Goal: Information Seeking & Learning: Learn about a topic

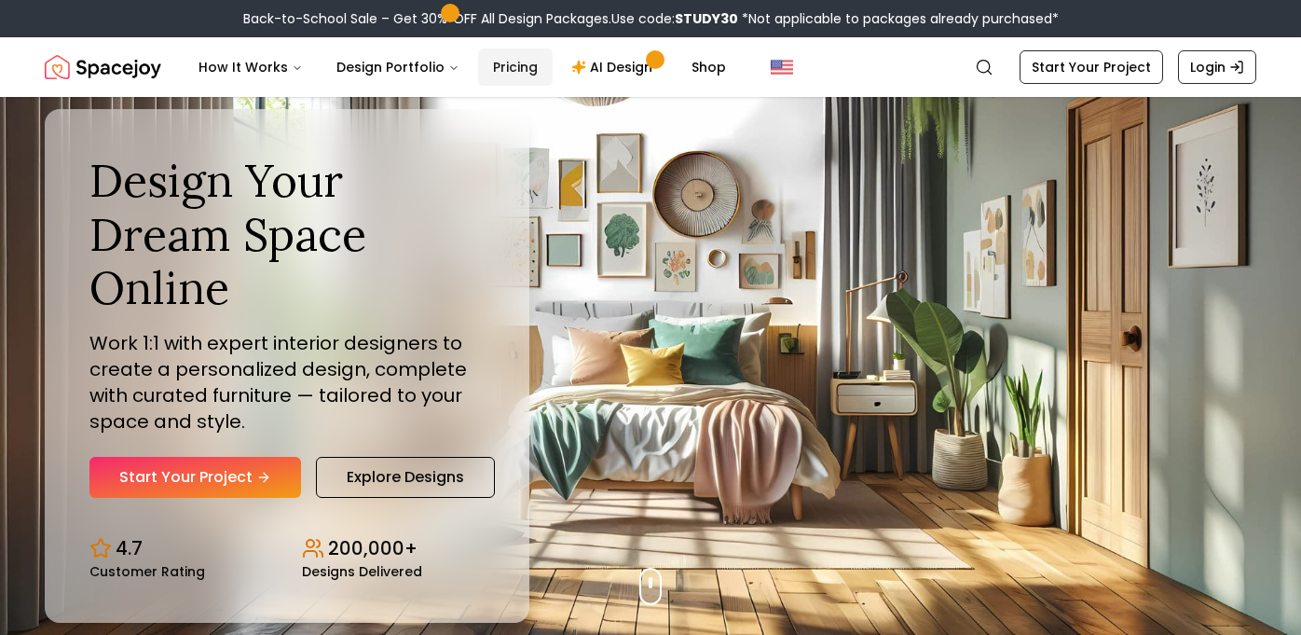
click at [502, 57] on link "Pricing" at bounding box center [515, 66] width 75 height 37
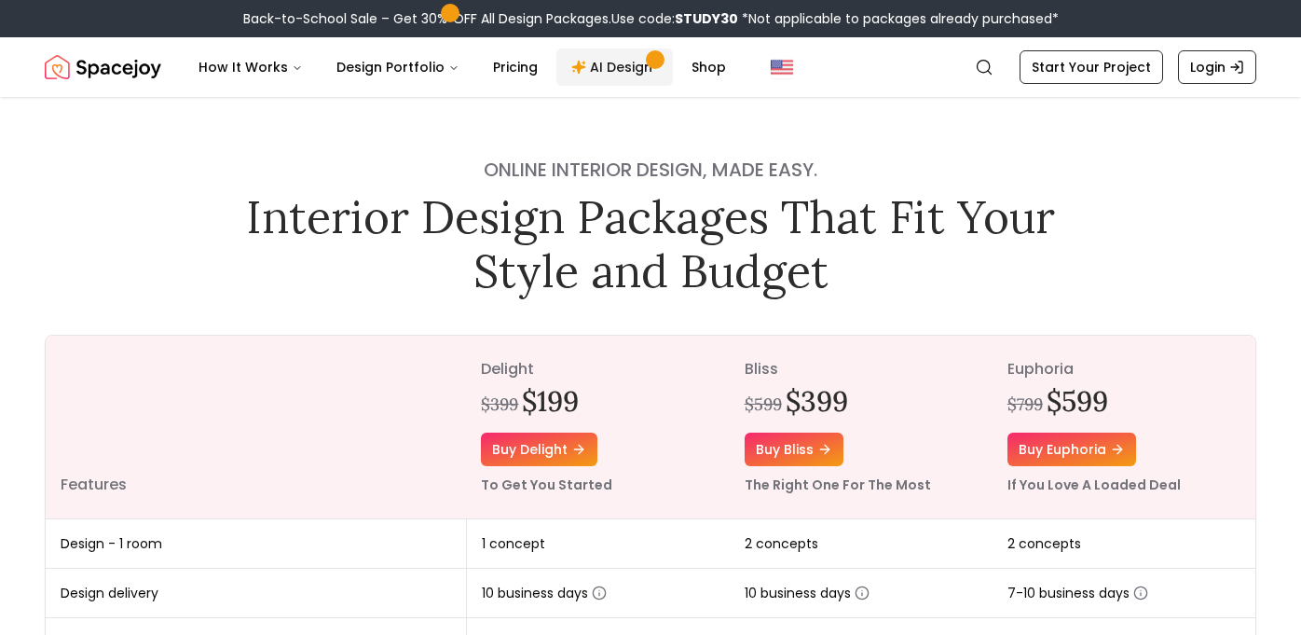
click at [591, 57] on link "AI Design" at bounding box center [614, 66] width 116 height 37
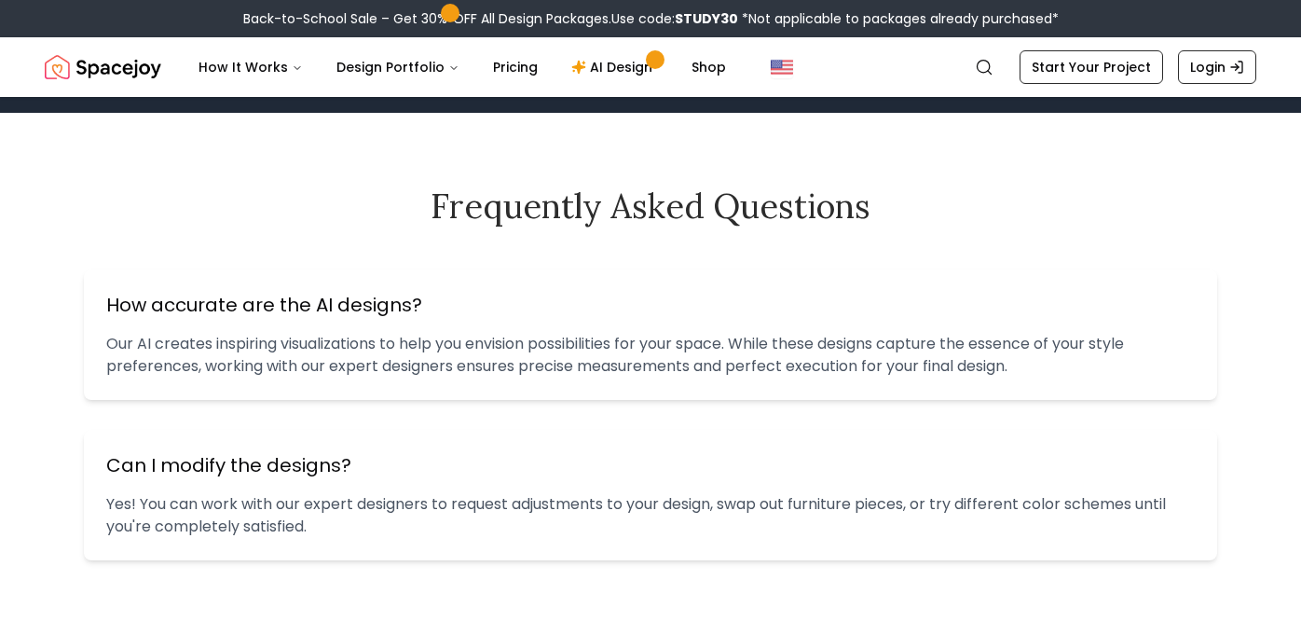
scroll to position [2148, 0]
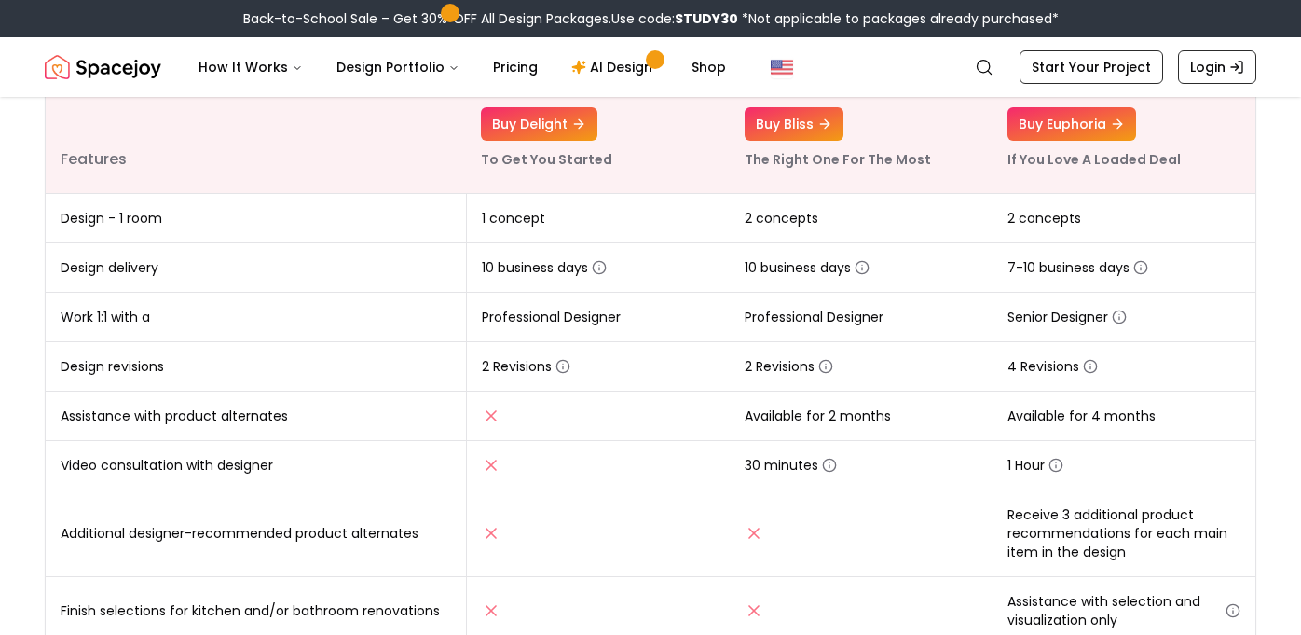
scroll to position [323, 0]
